Goal: Task Accomplishment & Management: Use online tool/utility

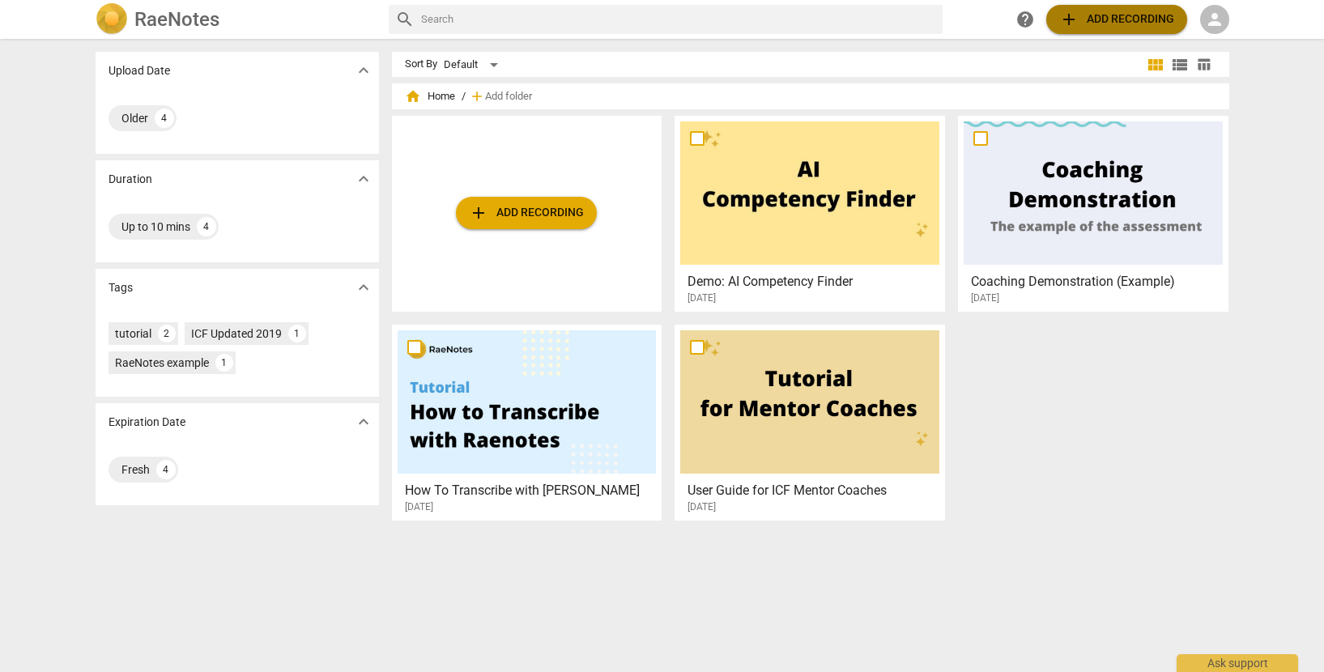
click at [1121, 23] on span "add Add recording" at bounding box center [1117, 19] width 115 height 19
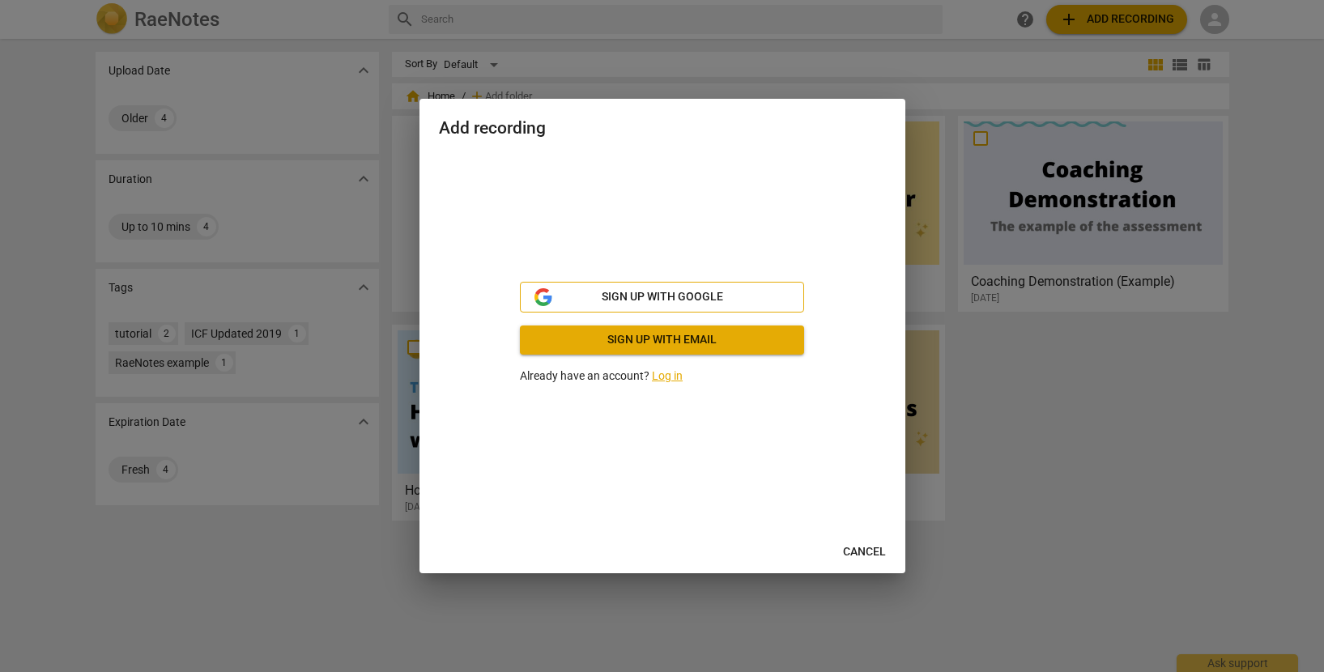
click at [700, 299] on span "Sign up with Google" at bounding box center [663, 297] width 122 height 16
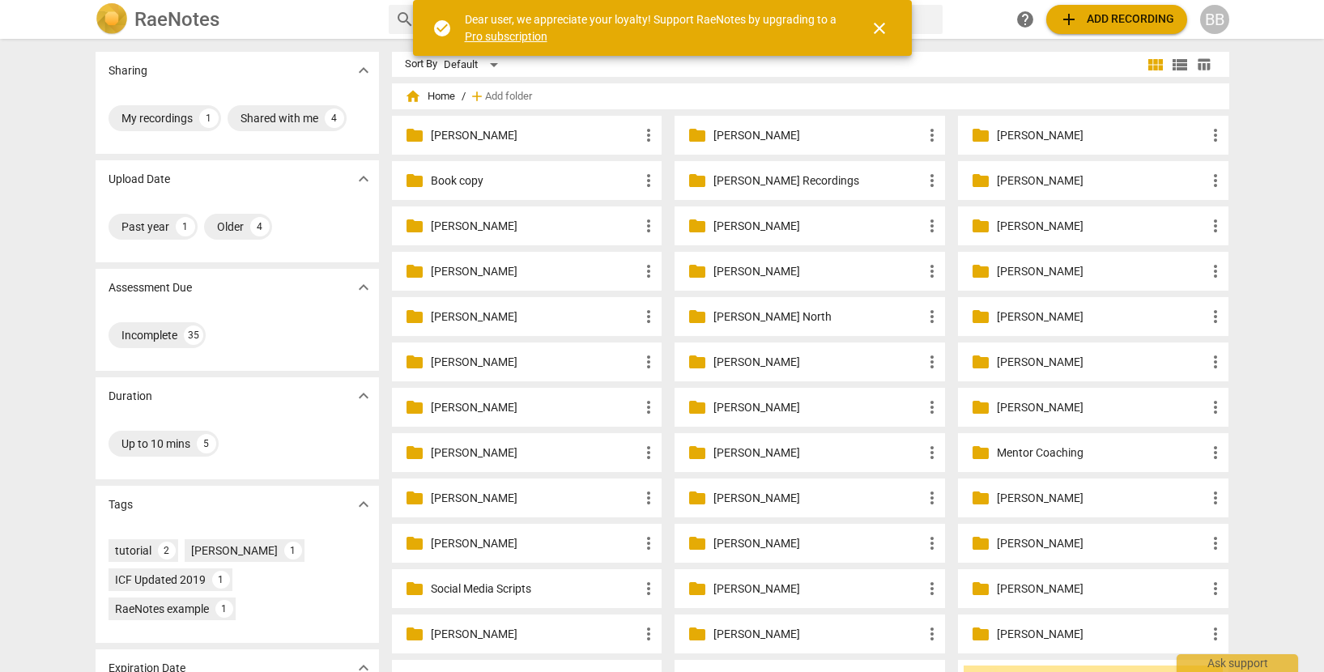
click at [1030, 454] on p "Mentor Coaching" at bounding box center [1101, 453] width 209 height 17
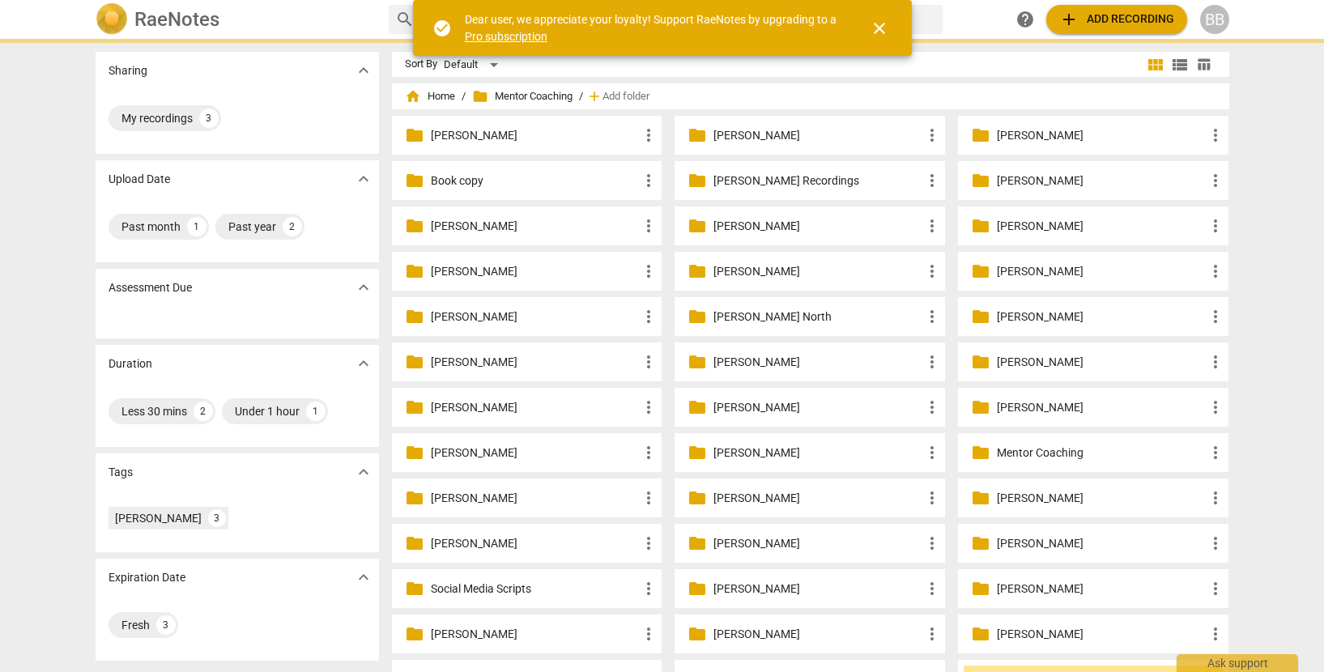
click at [1030, 454] on p "Mentor Coaching" at bounding box center [1101, 453] width 209 height 17
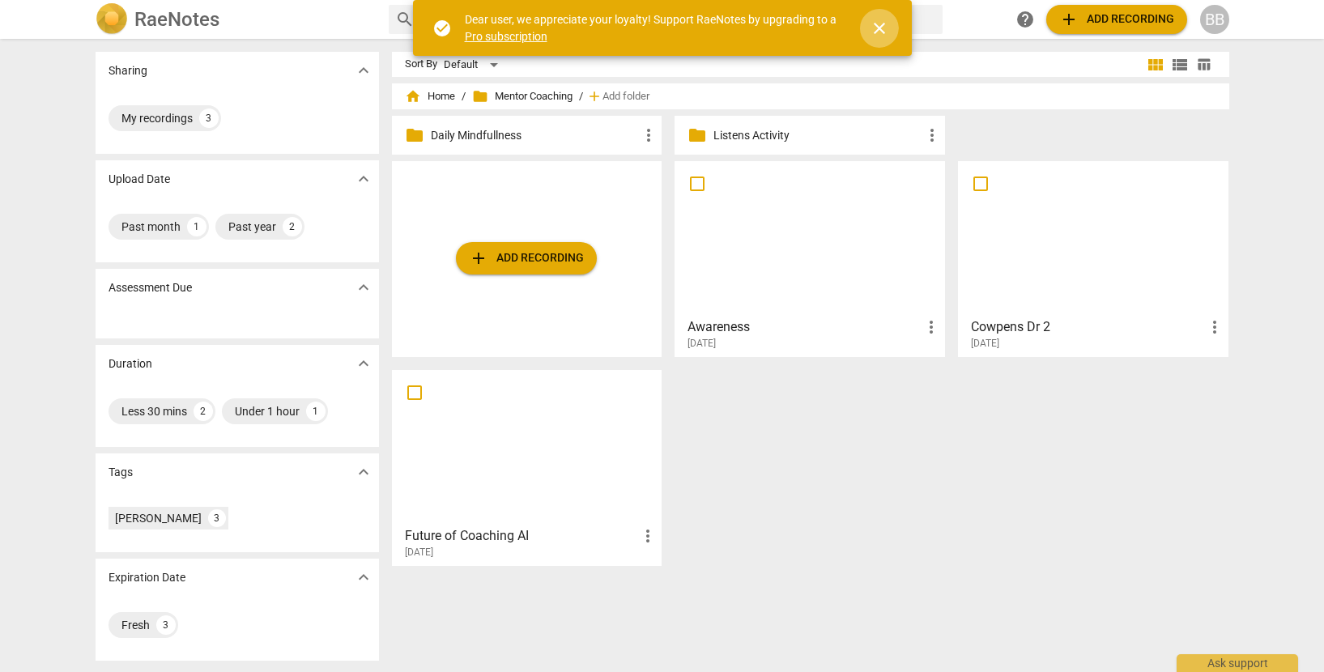
drag, startPoint x: 878, startPoint y: 25, endPoint x: 870, endPoint y: 36, distance: 13.3
click at [878, 26] on span "close" at bounding box center [879, 28] width 19 height 19
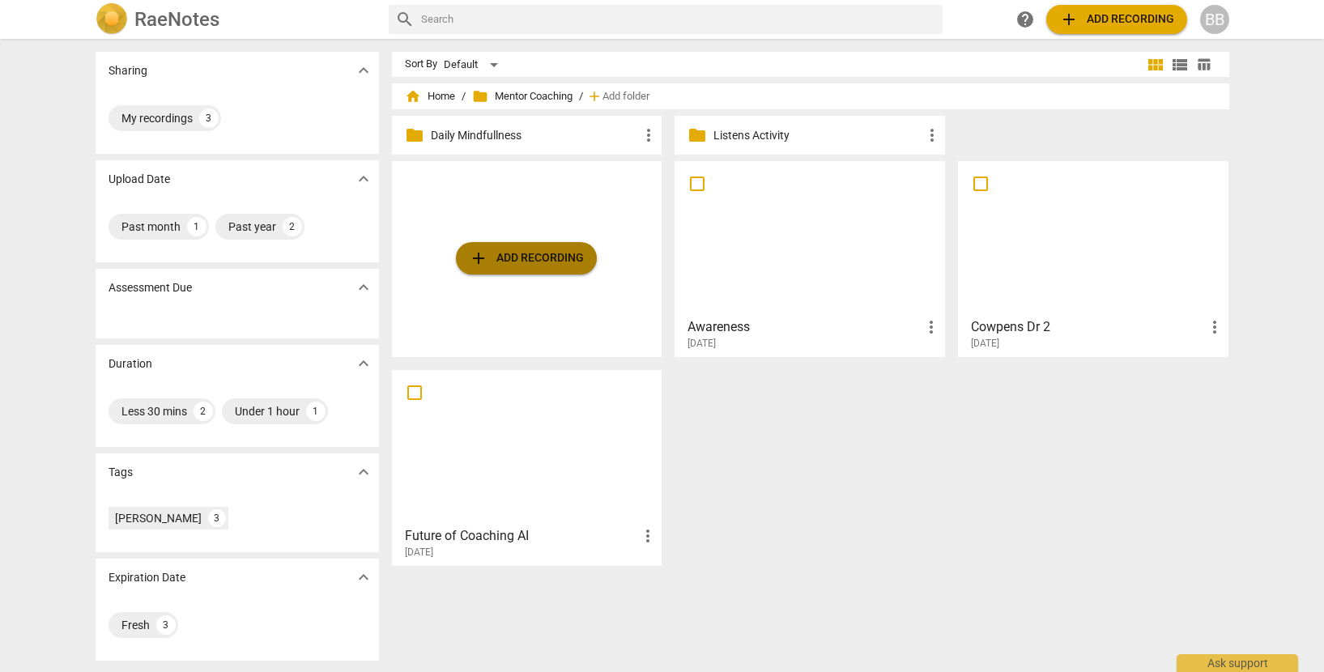
click at [551, 262] on span "add Add recording" at bounding box center [526, 258] width 115 height 19
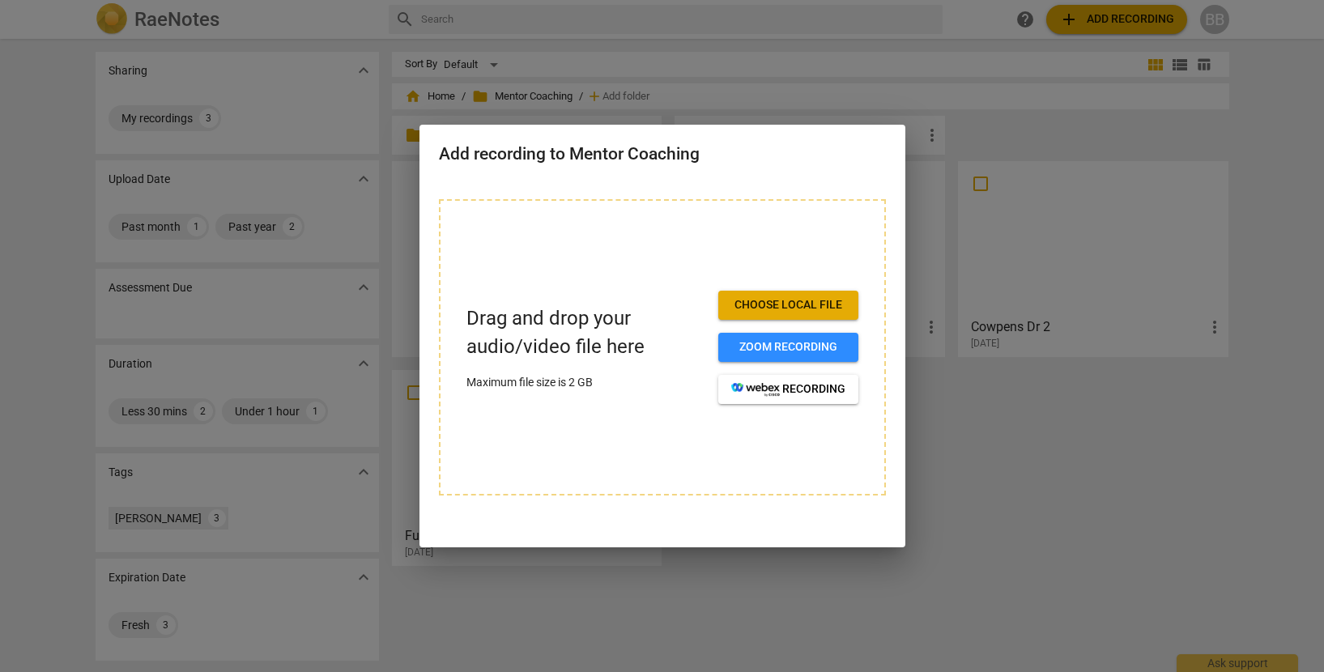
click at [774, 305] on span "Choose local file" at bounding box center [788, 305] width 114 height 16
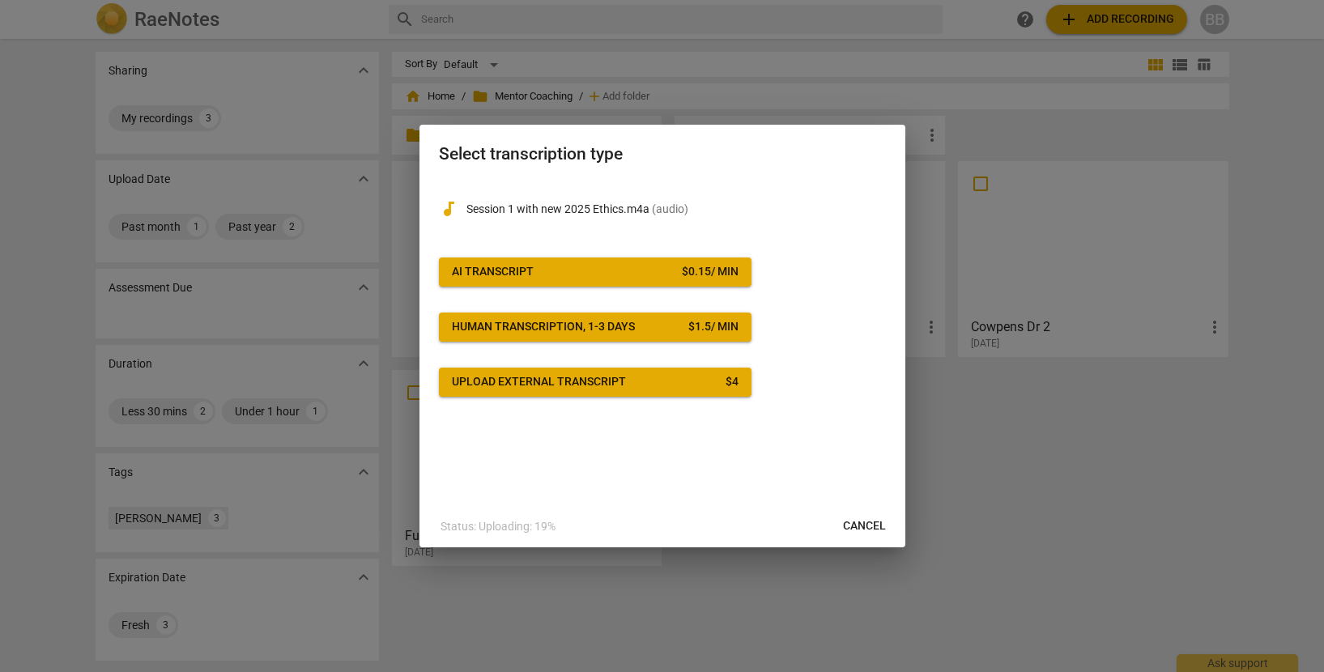
click at [636, 280] on button "AI Transcript $ 0.15 / min" at bounding box center [595, 272] width 313 height 29
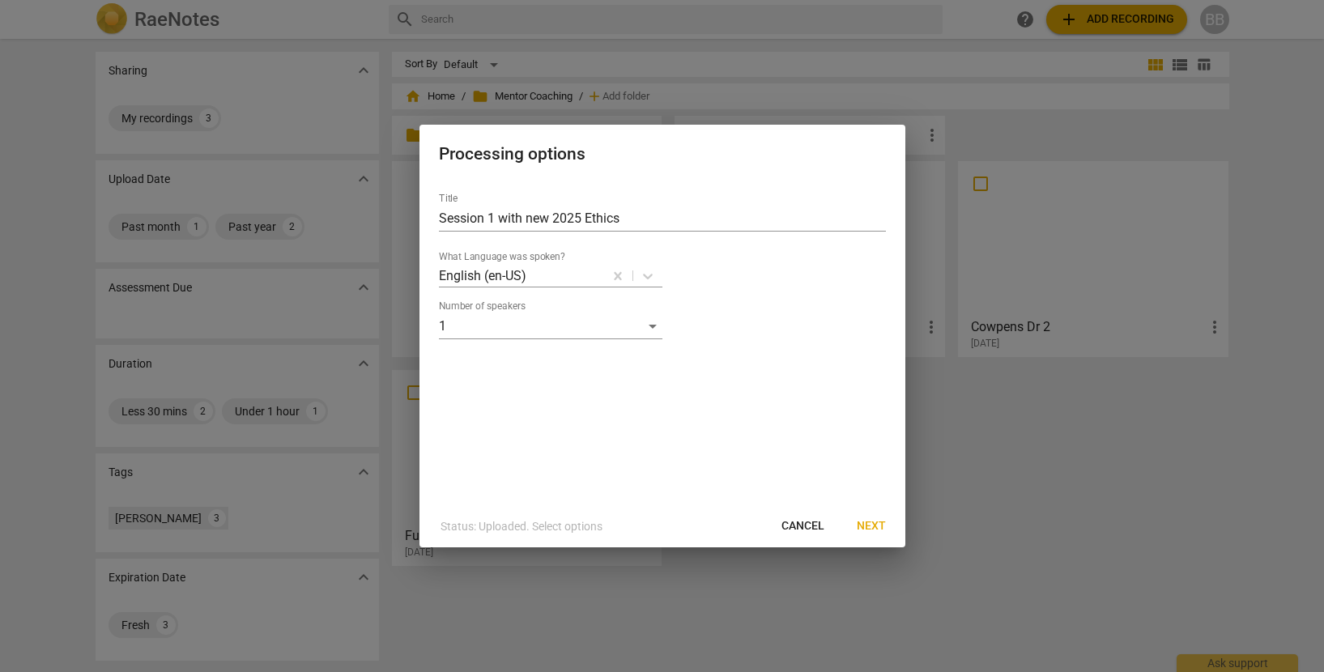
click at [872, 529] on span "Next" at bounding box center [871, 526] width 29 height 16
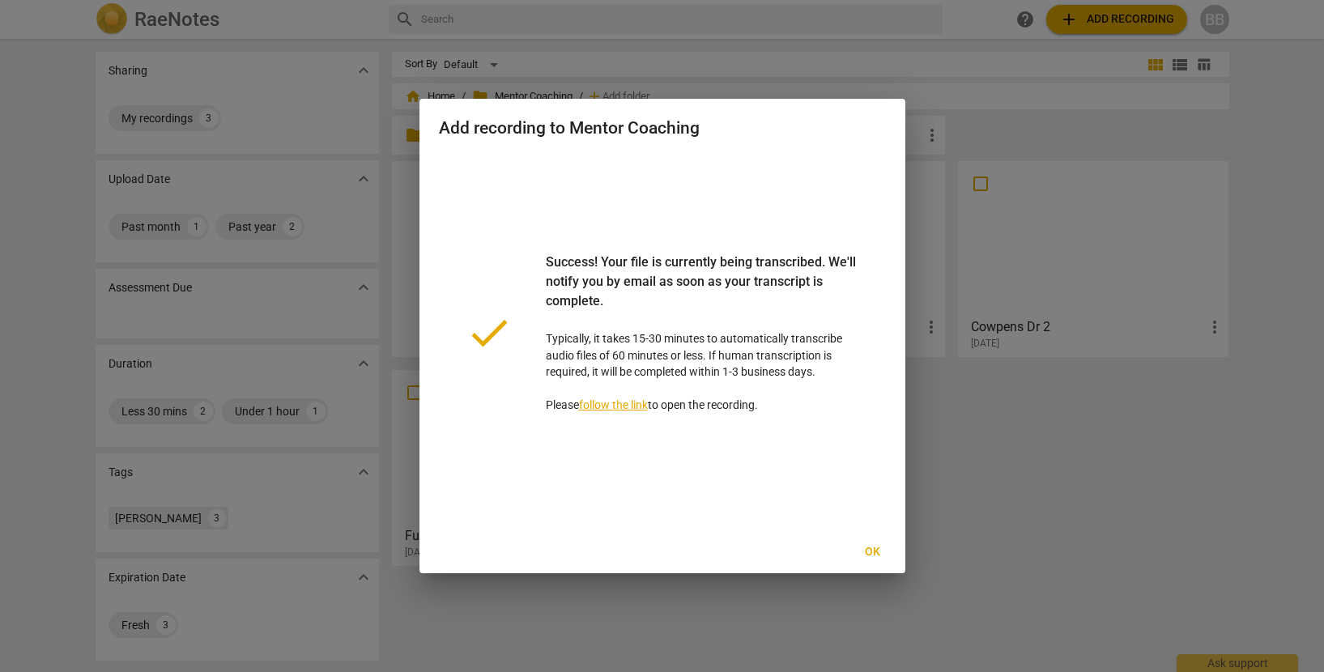
click at [877, 552] on span "Ok" at bounding box center [873, 552] width 26 height 16
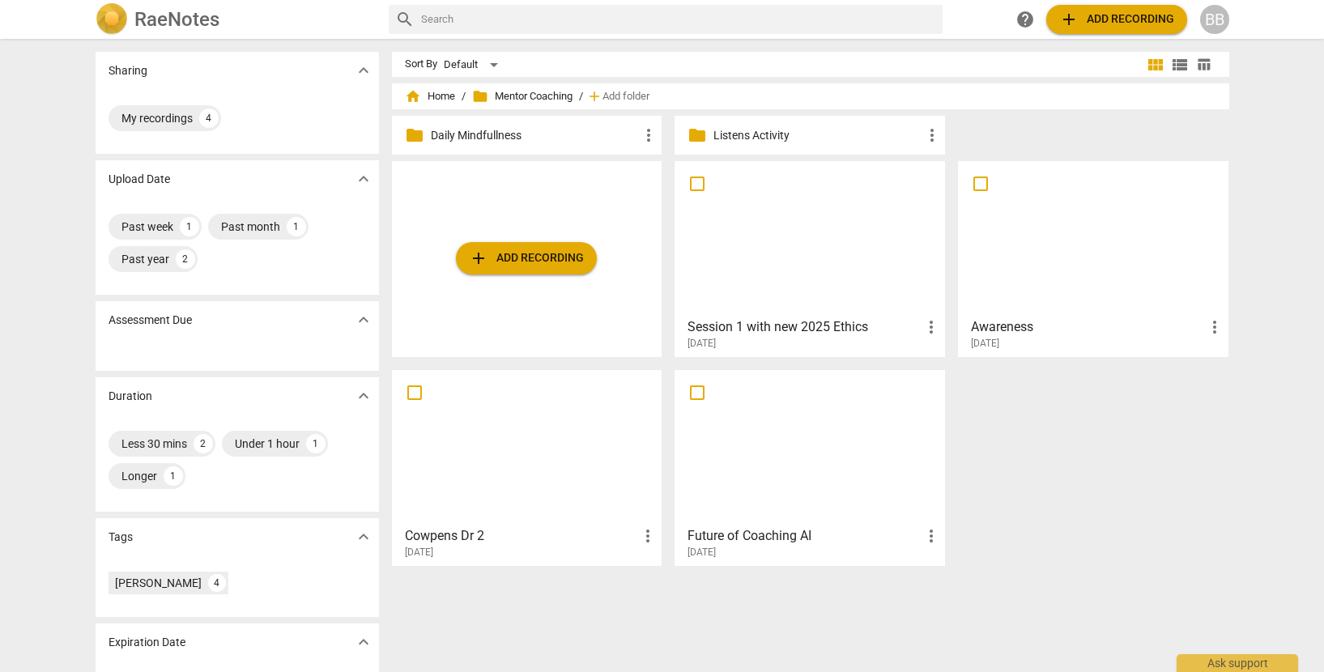
click at [811, 249] on div at bounding box center [809, 238] width 259 height 143
